Goal: Navigation & Orientation: Go to known website

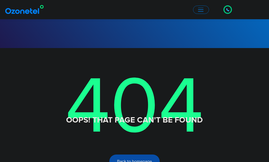
click at [112, 115] on h3 "Oops! That page can't be found" at bounding box center [135, 120] width 248 height 10
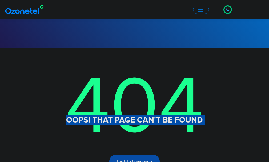
scroll to position [0, 0]
click at [148, 59] on p "404" at bounding box center [135, 108] width 248 height 120
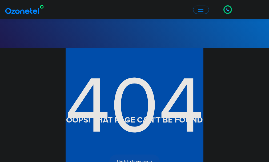
click at [148, 59] on p "404" at bounding box center [135, 108] width 248 height 120
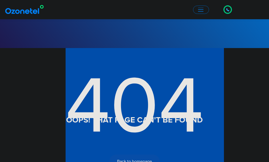
click at [145, 115] on h3 "Oops! That page can't be found" at bounding box center [135, 120] width 248 height 10
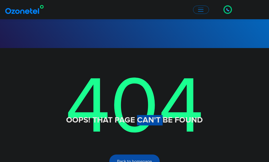
click at [145, 115] on h3 "Oops! That page can't be found" at bounding box center [135, 120] width 248 height 10
click at [139, 61] on p "404" at bounding box center [135, 108] width 248 height 120
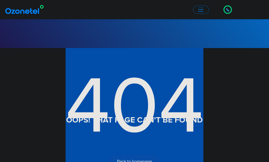
click at [139, 61] on p "404" at bounding box center [135, 108] width 248 height 120
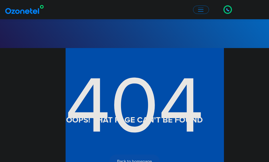
click at [139, 61] on p "404" at bounding box center [135, 108] width 248 height 120
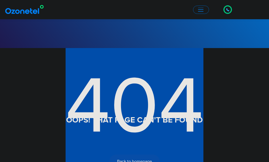
click at [139, 61] on p "404" at bounding box center [135, 108] width 248 height 120
click at [120, 83] on p "404" at bounding box center [135, 108] width 248 height 120
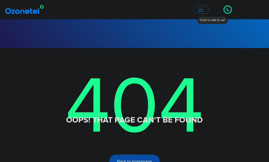
click at [138, 115] on h3 "Oops! That page can't be found" at bounding box center [135, 120] width 248 height 10
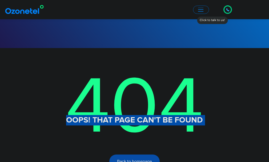
click at [138, 115] on h3 "Oops! That page can't be found" at bounding box center [135, 120] width 248 height 10
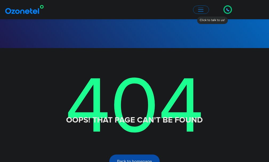
click at [131, 53] on p "404" at bounding box center [135, 108] width 248 height 120
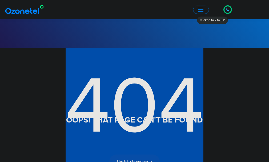
click at [131, 53] on p "404" at bounding box center [135, 108] width 248 height 120
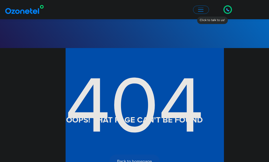
click at [131, 53] on p "404" at bounding box center [135, 108] width 248 height 120
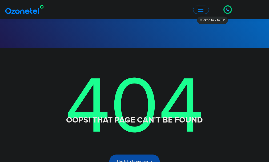
click at [136, 115] on h3 "Oops! That page can't be found" at bounding box center [135, 120] width 248 height 10
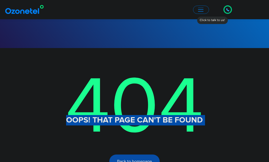
click at [136, 115] on h3 "Oops! That page can't be found" at bounding box center [135, 120] width 248 height 10
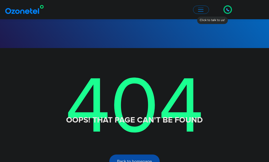
click at [135, 62] on p "404" at bounding box center [135, 108] width 248 height 120
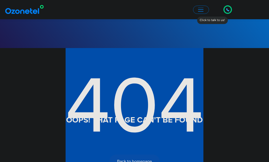
click at [135, 62] on p "404" at bounding box center [135, 108] width 248 height 120
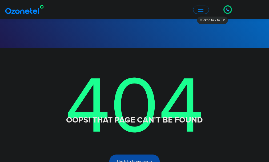
click at [139, 115] on h3 "Oops! That page can't be found" at bounding box center [135, 120] width 248 height 10
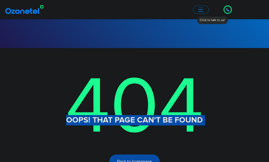
click at [139, 115] on h3 "Oops! That page can't be found" at bounding box center [135, 120] width 248 height 10
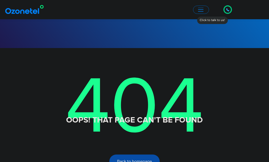
click at [137, 61] on p "404" at bounding box center [135, 108] width 248 height 120
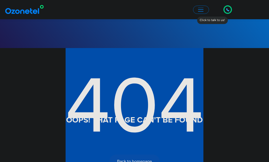
click at [137, 61] on p "404" at bounding box center [135, 108] width 248 height 120
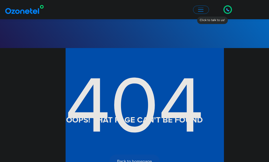
click at [137, 61] on p "404" at bounding box center [135, 108] width 248 height 120
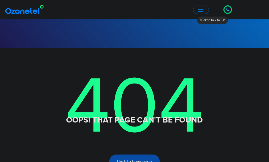
click at [139, 115] on h3 "Oops! That page can't be found" at bounding box center [135, 120] width 248 height 10
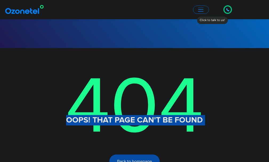
click at [139, 115] on h3 "Oops! That page can't be found" at bounding box center [135, 120] width 248 height 10
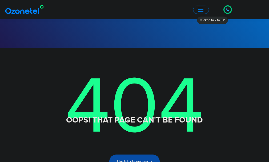
click at [137, 67] on p "404" at bounding box center [135, 108] width 248 height 120
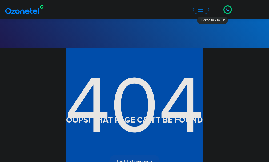
click at [137, 67] on p "404" at bounding box center [135, 108] width 248 height 120
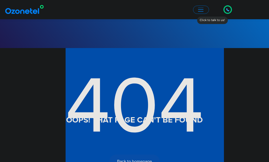
click at [137, 67] on p "404" at bounding box center [135, 108] width 248 height 120
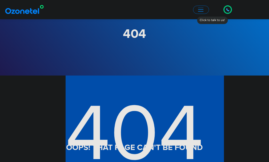
scroll to position [107, 0]
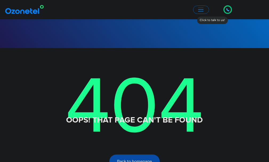
click at [226, 10] on icon at bounding box center [227, 9] width 3 height 3
click at [227, 12] on div at bounding box center [227, 9] width 3 height 6
click at [222, 6] on div at bounding box center [227, 9] width 11 height 11
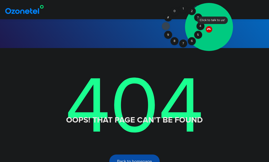
click at [225, 10] on div at bounding box center [209, 27] width 48 height 48
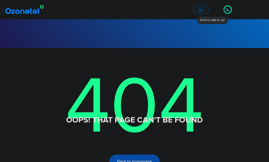
click at [226, 9] on icon at bounding box center [227, 9] width 3 height 3
click at [226, 10] on icon at bounding box center [227, 9] width 3 height 3
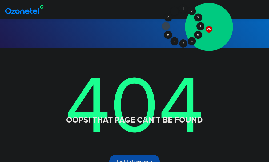
click at [210, 27] on div at bounding box center [209, 29] width 9 height 9
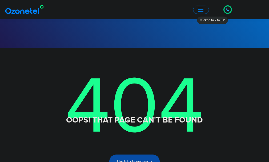
click at [226, 8] on div at bounding box center [227, 9] width 3 height 6
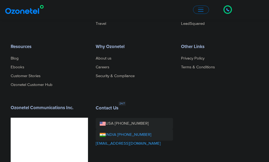
scroll to position [321, 0]
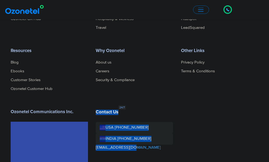
drag, startPoint x: 136, startPoint y: 103, endPoint x: 87, endPoint y: 103, distance: 48.8
click at [74, 25] on div "Products Call Center Solution Business Phone System HIPAA Compliant Call Center…" at bounding box center [135, 85] width 256 height 230
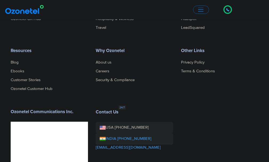
click at [148, 118] on div "Contact Us USA +1-408-440-5445 INDIA +1800-123-150150 sales@ozonetel.com" at bounding box center [134, 144] width 85 height 71
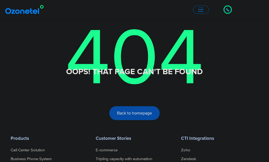
drag, startPoint x: 157, startPoint y: 94, endPoint x: 0, endPoint y: -11, distance: 188.6
click at [0, 0] on html "USA : +1-408-440-54451-408-440-5445 INDIA : 1800-123-150150 Click to talk to us…" at bounding box center [134, 115] width 269 height 540
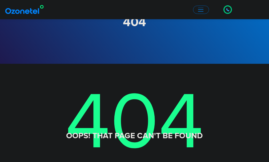
click at [38, 64] on p "404" at bounding box center [135, 124] width 248 height 120
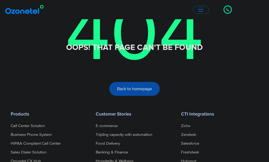
scroll to position [212, 0]
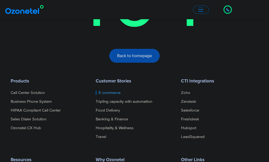
click at [108, 91] on link "E-commerce" at bounding box center [108, 93] width 25 height 4
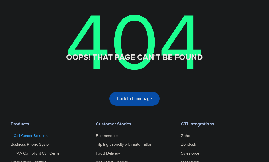
click at [33, 134] on link "Call Center Solution" at bounding box center [29, 136] width 37 height 4
